Goal: Use online tool/utility: Utilize a website feature to perform a specific function

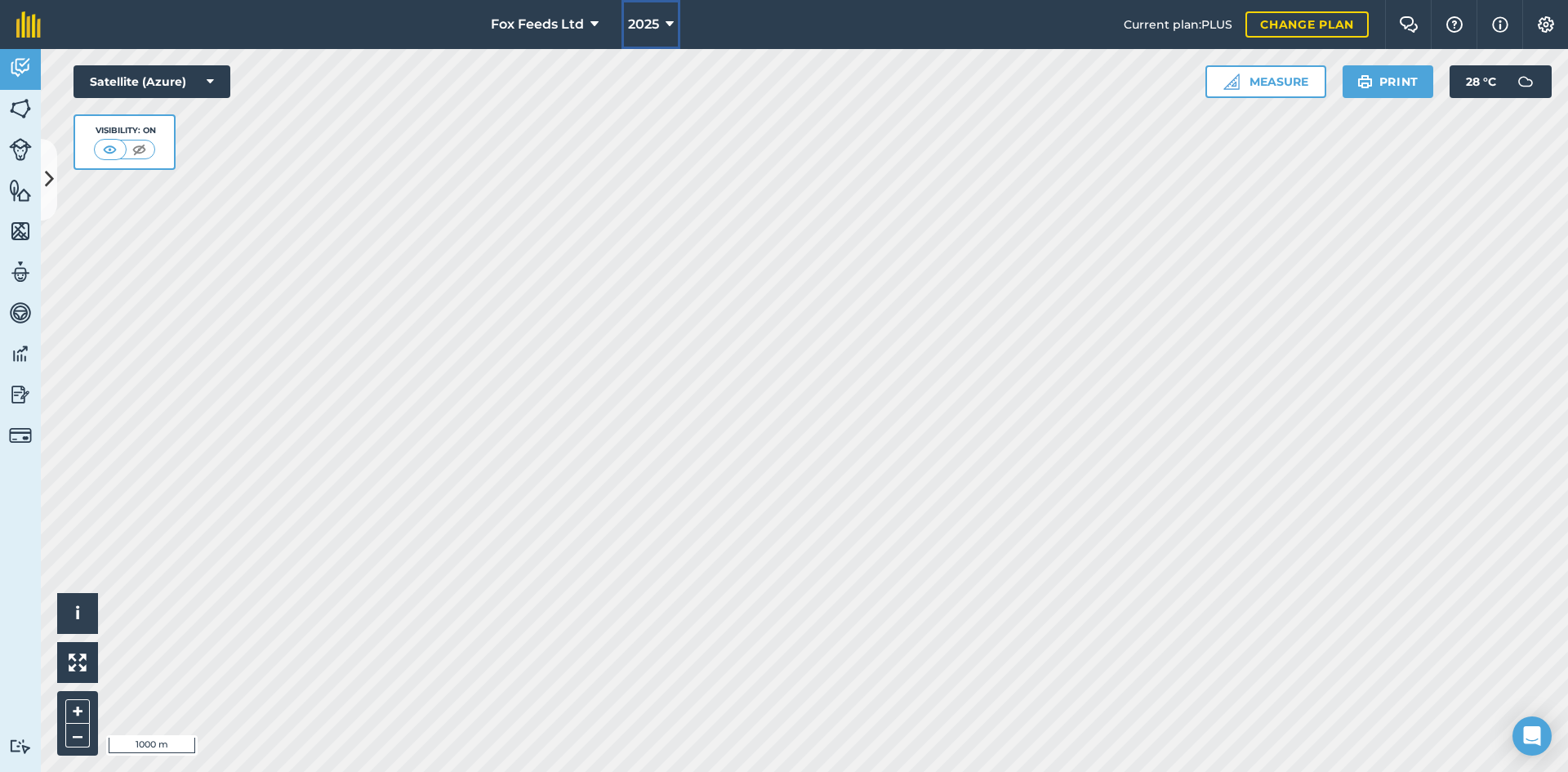
click at [674, 20] on button "2025" at bounding box center [651, 24] width 59 height 49
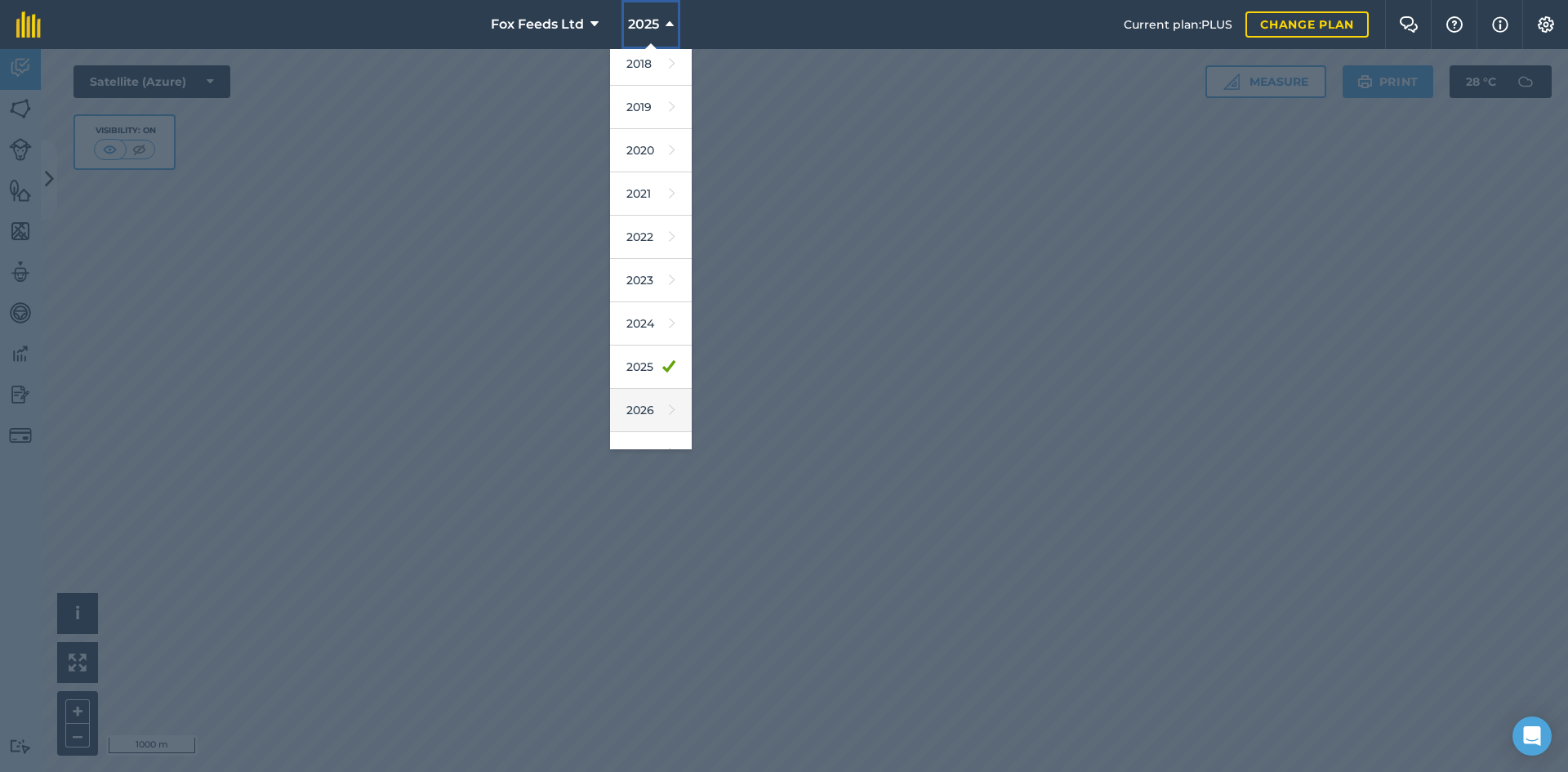
scroll to position [76, 0]
click at [646, 381] on link "2026" at bounding box center [651, 384] width 82 height 43
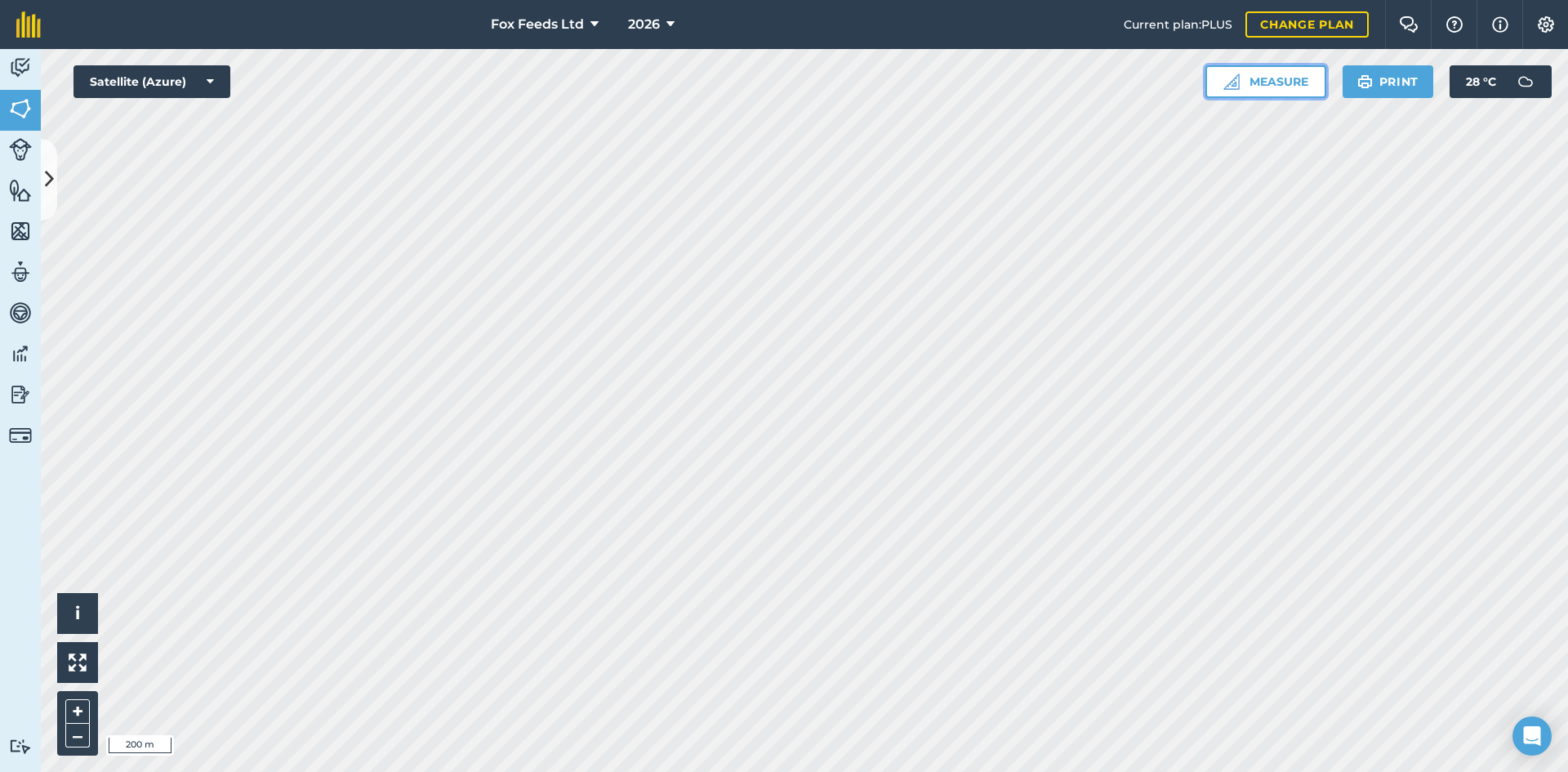
click at [1266, 75] on button "Measure" at bounding box center [1265, 81] width 121 height 32
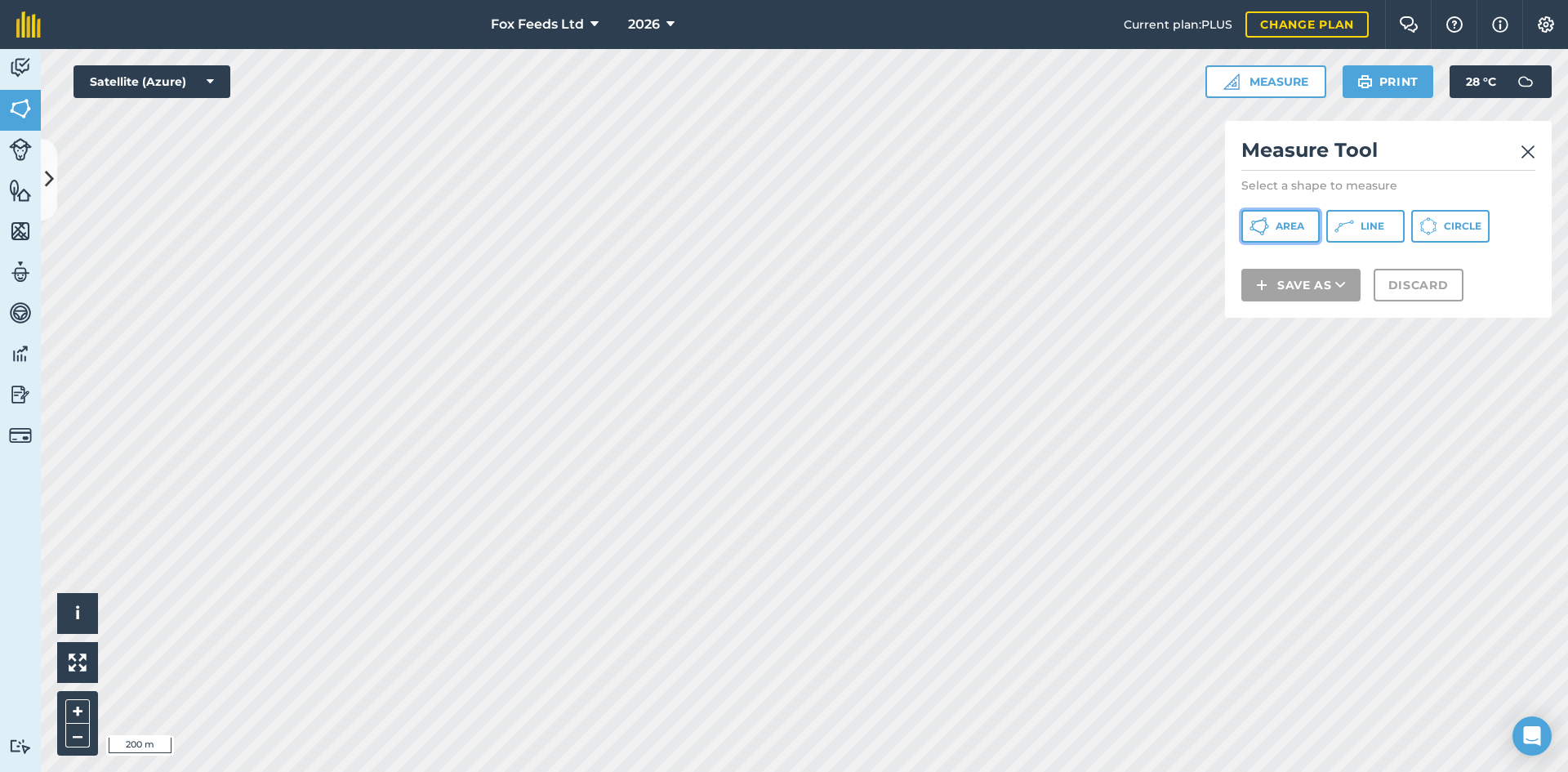
click at [1280, 238] on button "Area" at bounding box center [1281, 226] width 78 height 32
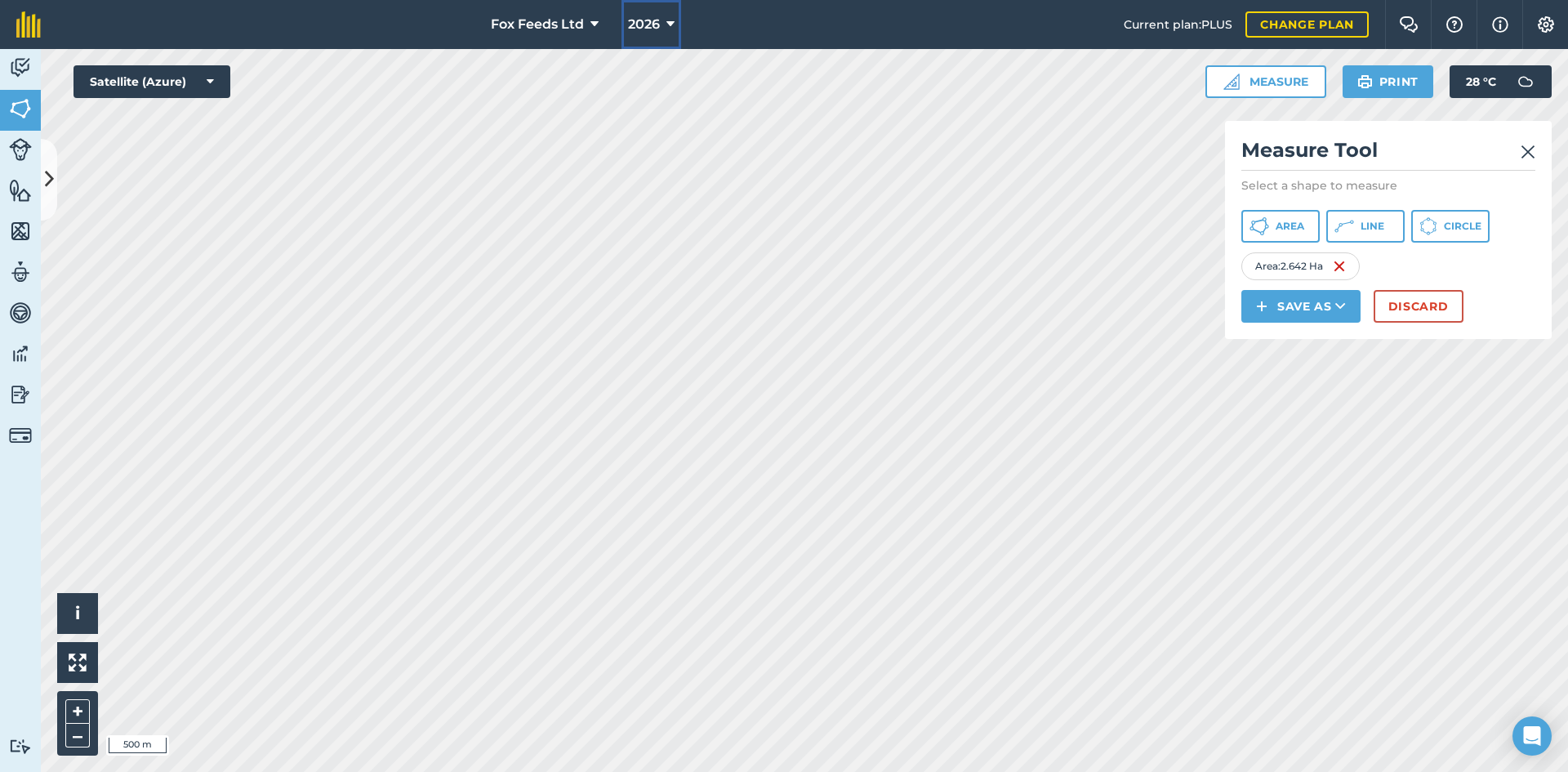
click at [663, 14] on button "2026" at bounding box center [651, 24] width 59 height 49
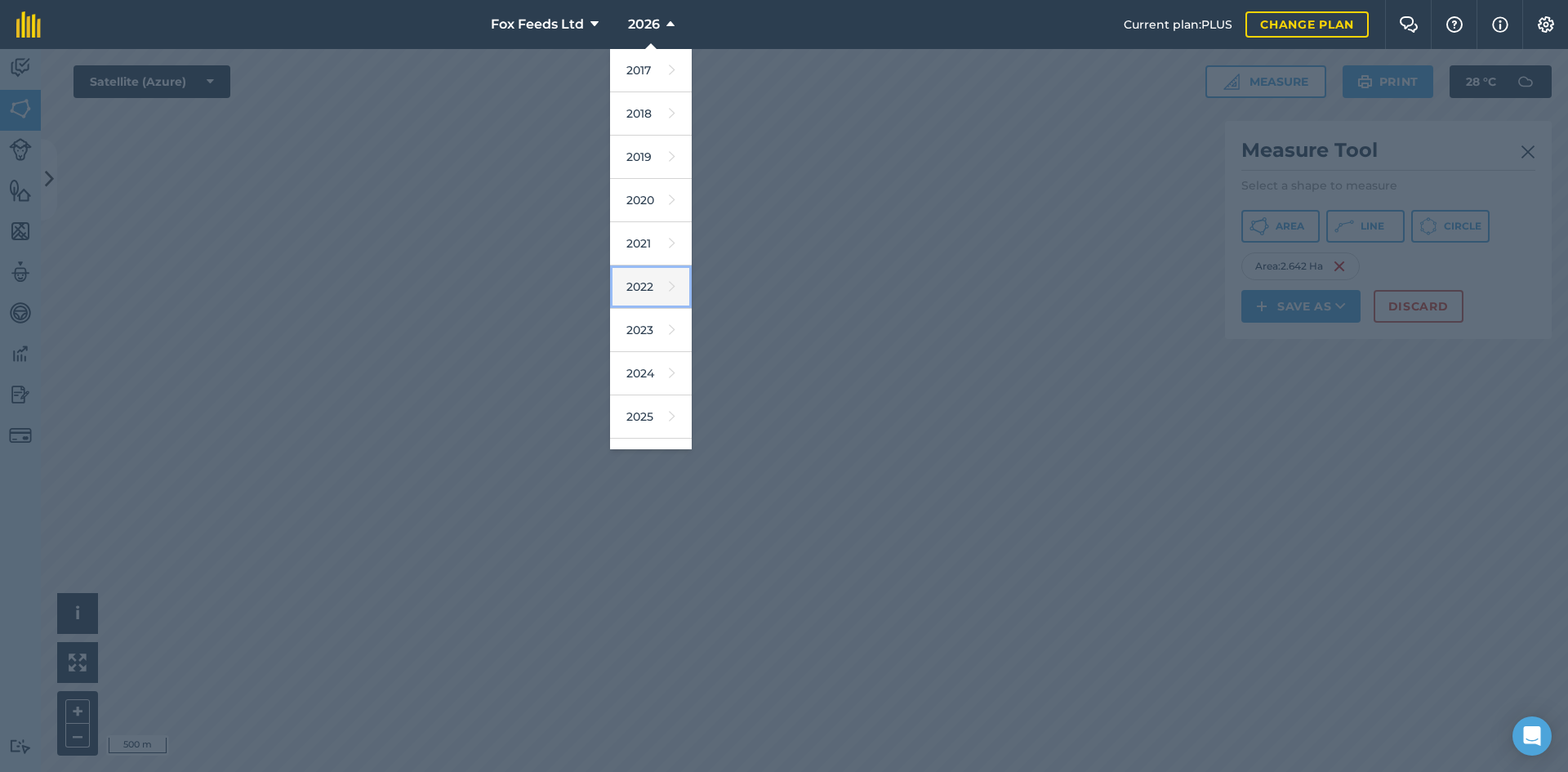
click at [651, 289] on link "2022" at bounding box center [651, 287] width 82 height 43
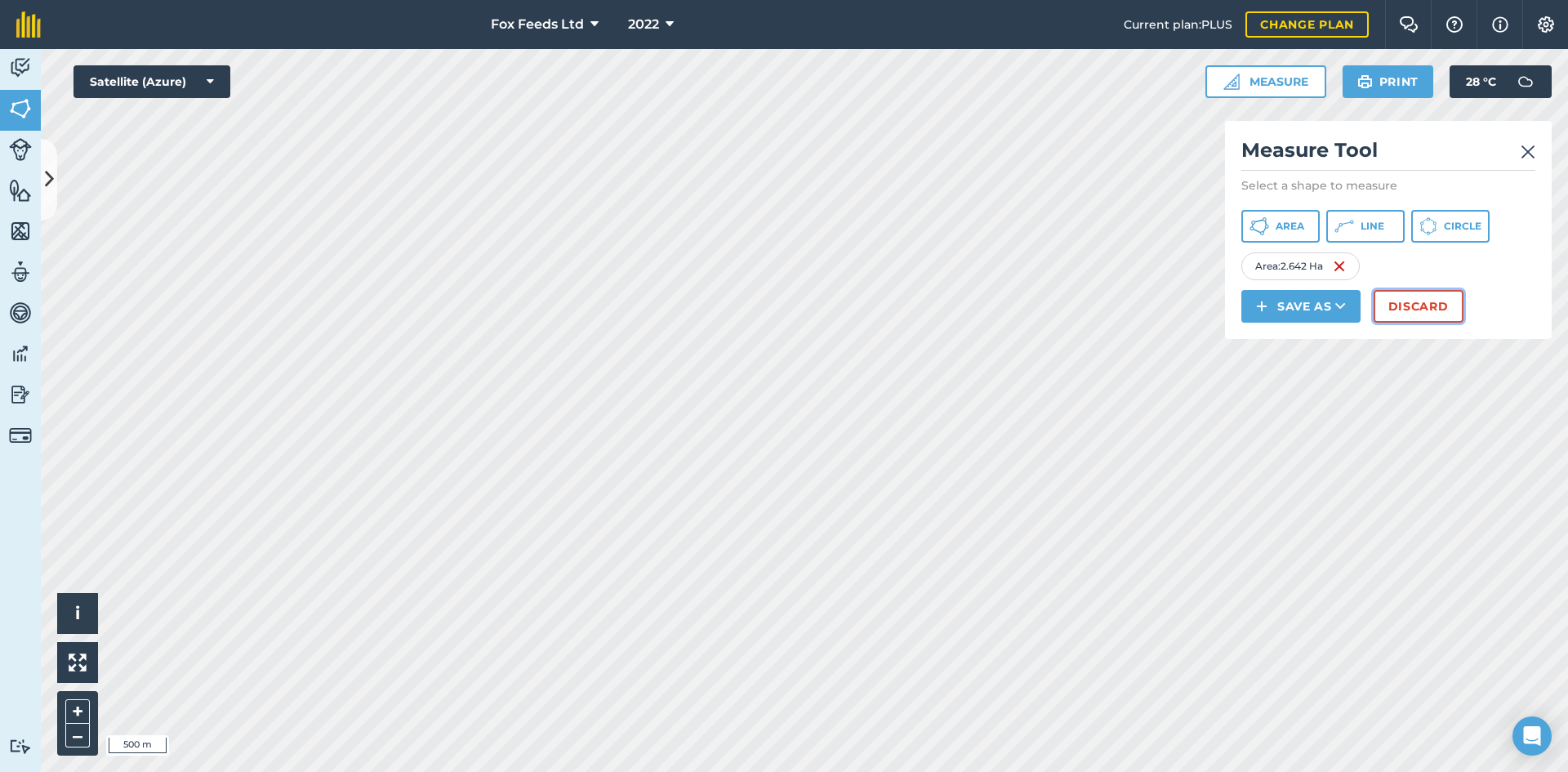
click at [1404, 308] on button "Discard" at bounding box center [1419, 307] width 90 height 32
